Goal: Information Seeking & Learning: Check status

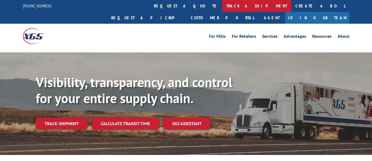
click at [222, 7] on link "track a shipment" at bounding box center [256, 6] width 69 height 12
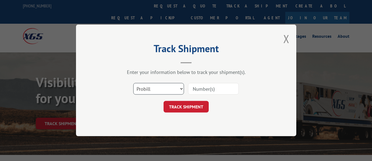
click at [156, 89] on select "Select category... Probill BOL PO" at bounding box center [158, 89] width 51 height 12
click at [191, 89] on input at bounding box center [213, 89] width 51 height 12
paste input "17672353"
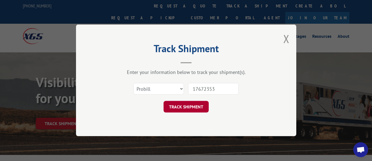
type input "17672353"
click at [188, 104] on button "TRACK SHIPMENT" at bounding box center [185, 107] width 45 height 12
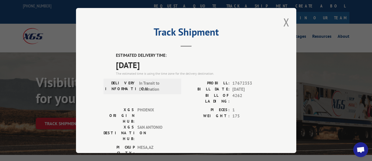
click at [150, 85] on span "In Transit to Destination" at bounding box center [157, 86] width 37 height 12
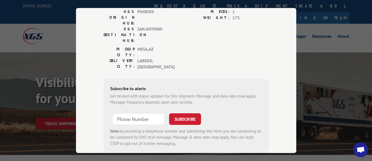
scroll to position [98, 0]
type input "+1 (___) ___-____"
click at [146, 113] on input "+1 (___) ___-____" at bounding box center [138, 119] width 52 height 12
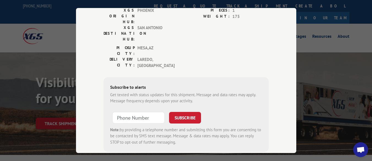
scroll to position [49, 0]
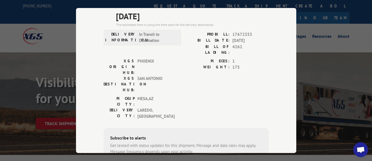
click at [18, 62] on div "Track Shipment ESTIMATED DELIVERY TIME: [DATE] The estimated time is using the …" at bounding box center [186, 80] width 372 height 161
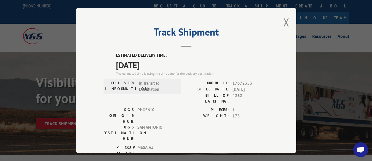
click at [46, 42] on div "Track Shipment ESTIMATED DELIVERY TIME: [DATE] The estimated time is using the …" at bounding box center [186, 80] width 372 height 161
click at [283, 23] on button "Close modal" at bounding box center [286, 22] width 6 height 15
